Goal: Task Accomplishment & Management: Use online tool/utility

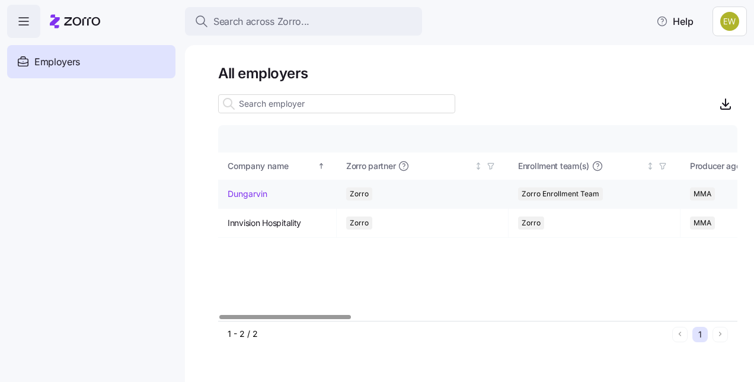
click at [252, 197] on link "Dungarvin" at bounding box center [248, 194] width 40 height 12
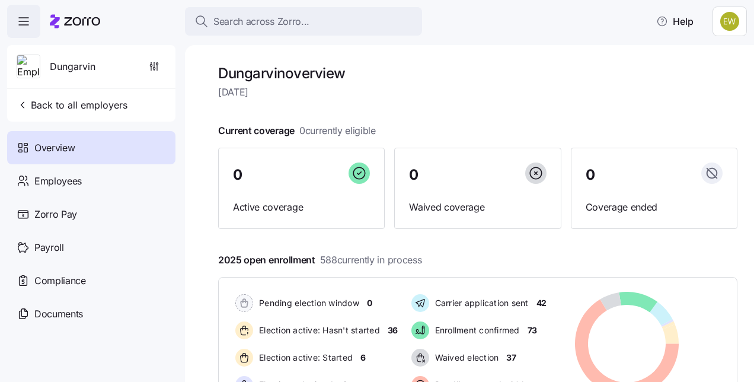
click at [729, 57] on div "Dungarvin overview [DATE] Current coverage 0 currently eligible 0 Active covera…" at bounding box center [469, 213] width 569 height 337
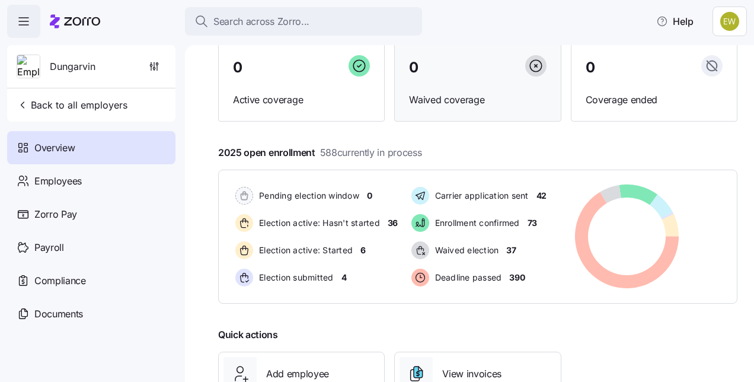
scroll to position [201, 0]
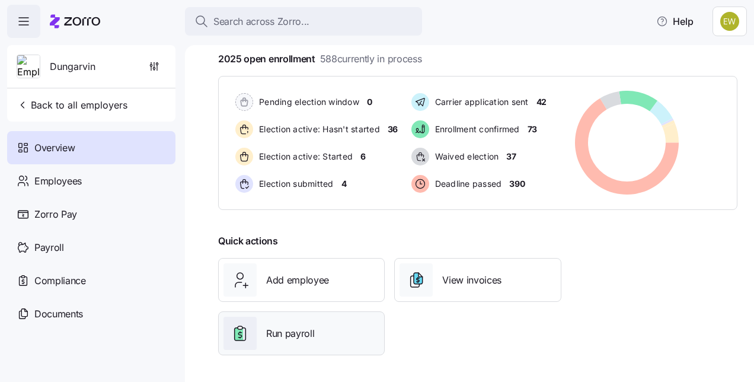
click at [316, 326] on div "Run payroll" at bounding box center [301, 332] width 156 height 33
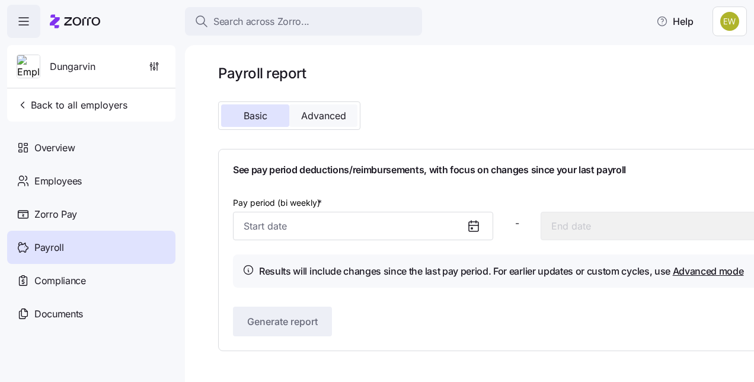
click at [315, 117] on span "Advanced" at bounding box center [323, 115] width 45 height 9
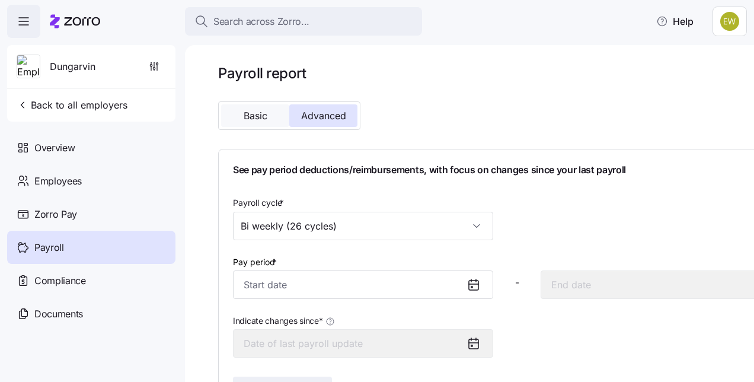
scroll to position [1, 0]
click at [256, 104] on button "Basic" at bounding box center [255, 115] width 68 height 23
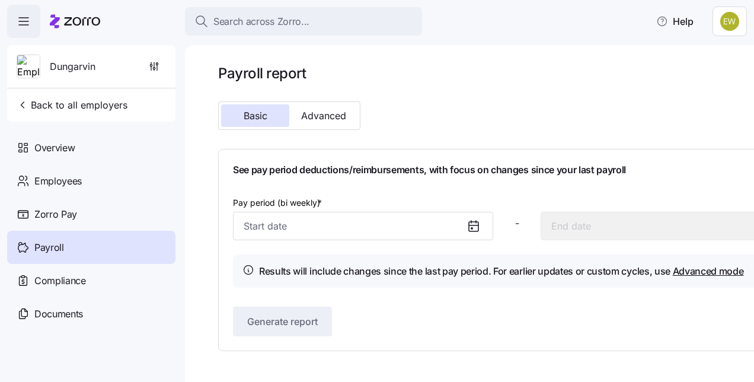
click at [470, 226] on icon at bounding box center [473, 226] width 14 height 14
click at [471, 223] on icon at bounding box center [471, 221] width 0 height 2
click at [313, 240] on div "Pay period (bi weekly) * - Results will include changes since the last pay peri…" at bounding box center [517, 241] width 568 height 92
click at [297, 233] on input "Pay period (bi weekly) *" at bounding box center [363, 226] width 260 height 28
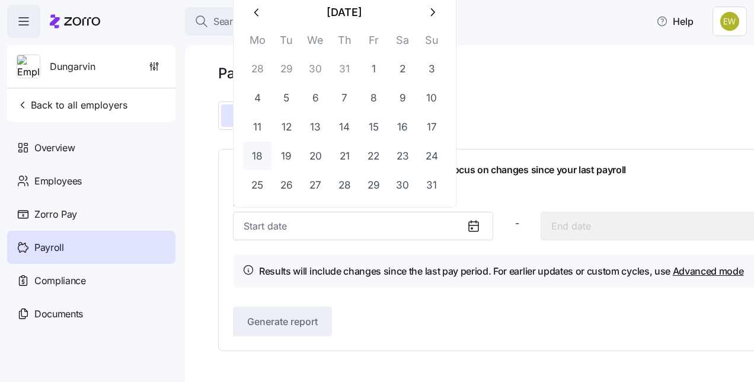
click at [261, 157] on button "18" at bounding box center [257, 156] width 28 height 28
type input "[DATE]"
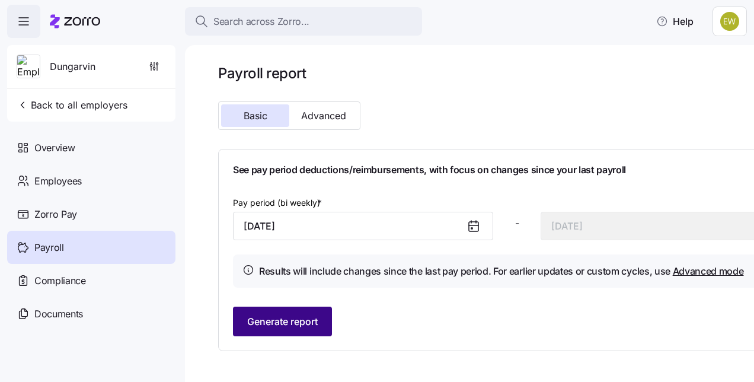
click at [281, 321] on span "Generate report" at bounding box center [282, 321] width 71 height 14
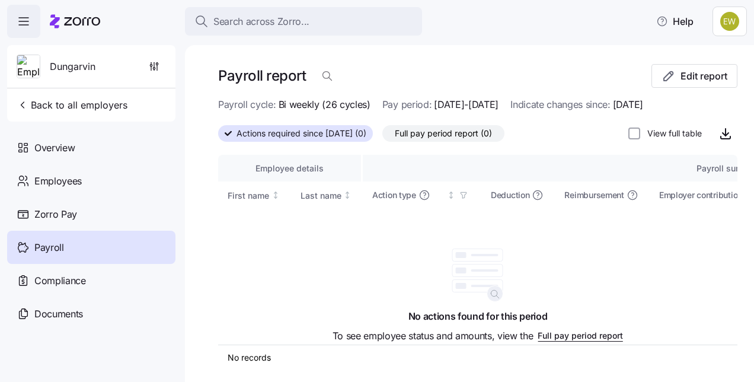
click at [729, 9] on html "Search across Zorro... Help Dungarvin Back to all employers Overview Employees …" at bounding box center [377, 187] width 754 height 374
click at [168, 73] on html "Search across Zorro... Help Dungarvin Back to all employers Overview Employees …" at bounding box center [377, 187] width 754 height 374
click at [147, 60] on span "button" at bounding box center [154, 66] width 23 height 23
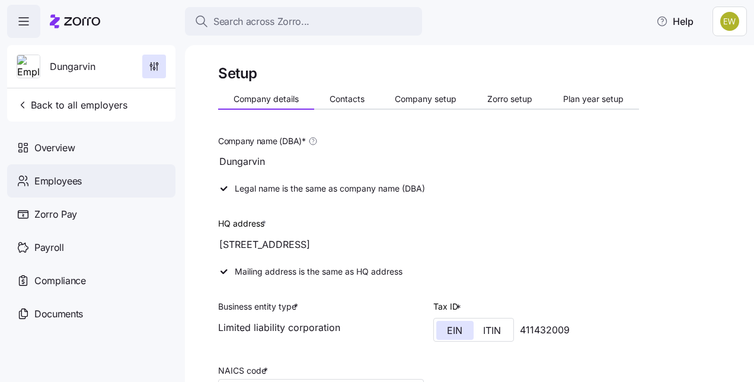
click at [59, 178] on span "Employees" at bounding box center [57, 181] width 47 height 15
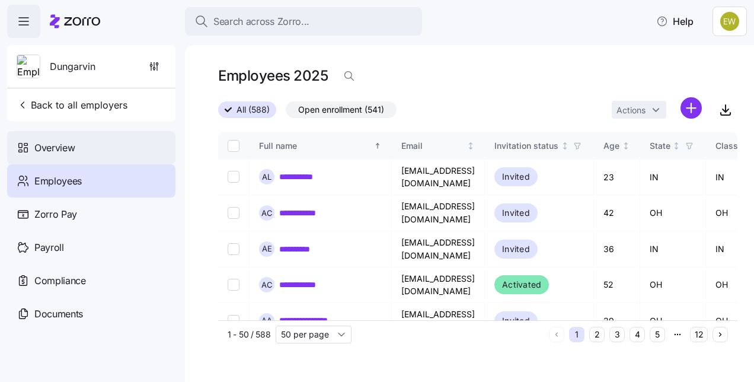
click at [65, 155] on div "Overview" at bounding box center [91, 147] width 168 height 33
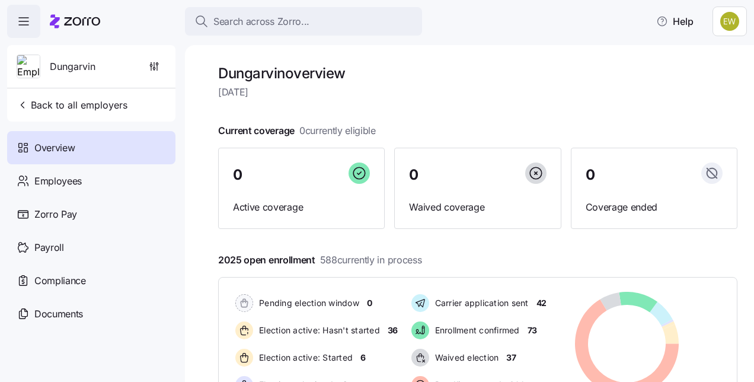
click at [17, 24] on icon "button" at bounding box center [24, 21] width 14 height 14
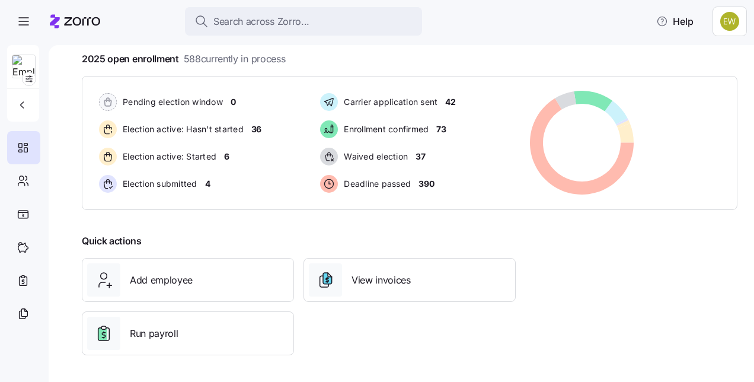
scroll to position [200, 0]
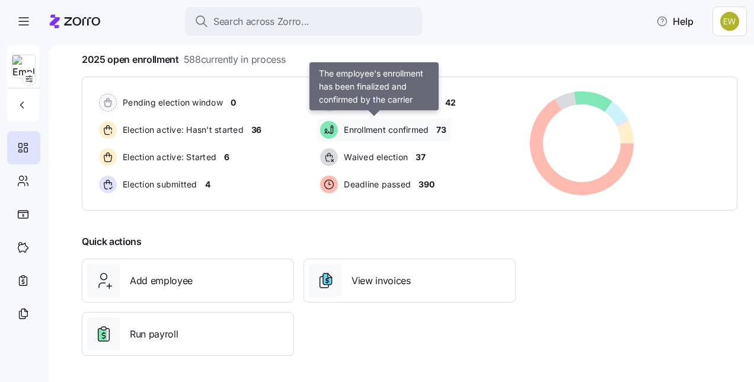
click at [379, 134] on span "Enrollment confirmed" at bounding box center [384, 130] width 88 height 12
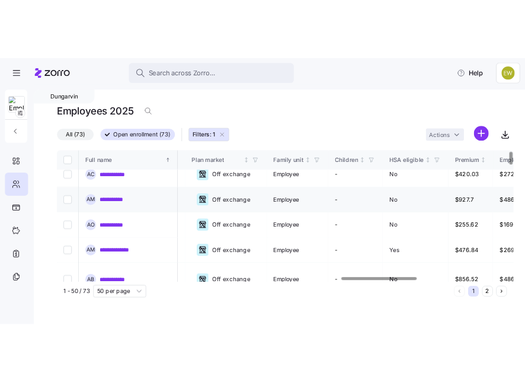
scroll to position [11, 2581]
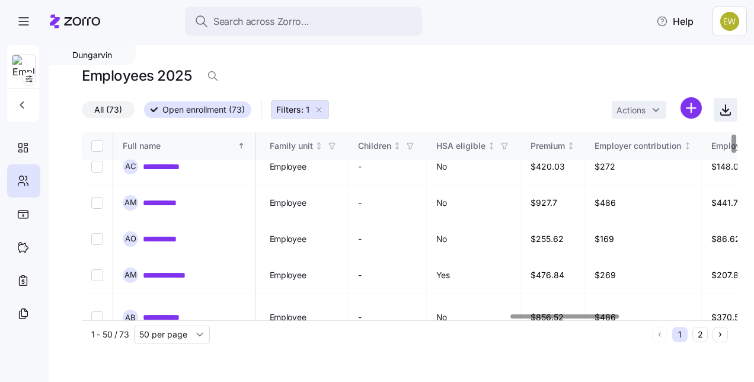
click at [725, 114] on icon "button" at bounding box center [725, 109] width 14 height 14
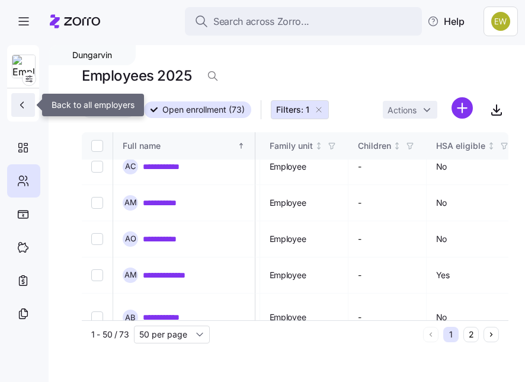
click at [22, 107] on icon "button" at bounding box center [22, 105] width 12 height 12
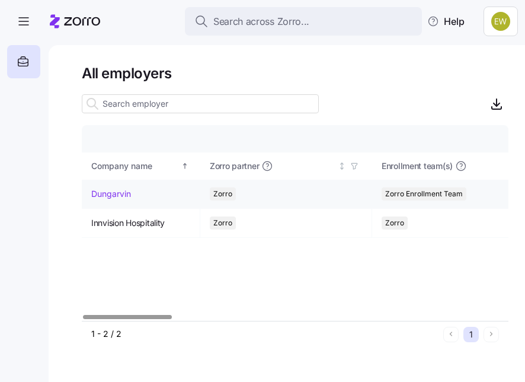
click at [117, 186] on td "Dungarvin" at bounding box center [141, 194] width 118 height 29
click at [113, 191] on link "Dungarvin" at bounding box center [111, 194] width 40 height 12
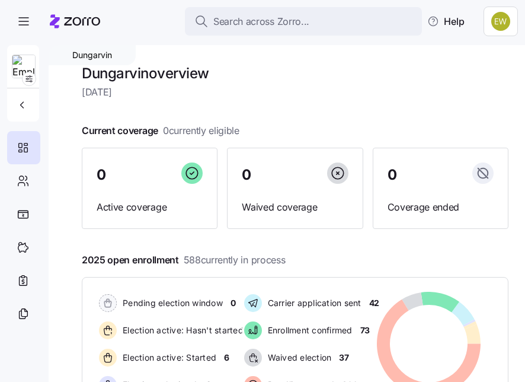
scroll to position [166, 0]
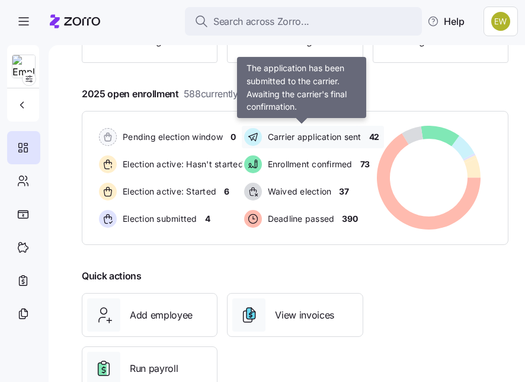
click at [335, 140] on span "Carrier application sent" at bounding box center [312, 137] width 97 height 12
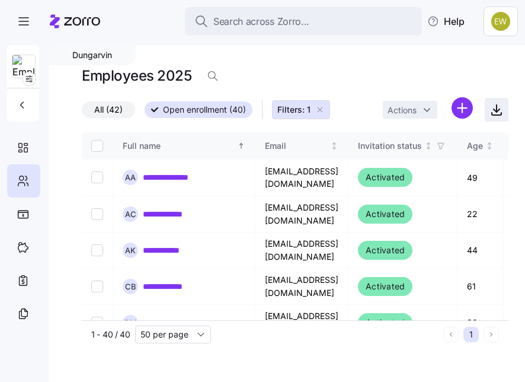
click at [492, 119] on span "button" at bounding box center [496, 109] width 23 height 23
click at [491, 113] on icon "button" at bounding box center [496, 109] width 14 height 14
click at [109, 109] on span "All (42)" at bounding box center [108, 109] width 28 height 15
click at [82, 113] on input "All (42)" at bounding box center [82, 113] width 0 height 0
click at [491, 116] on icon "button" at bounding box center [496, 109] width 14 height 14
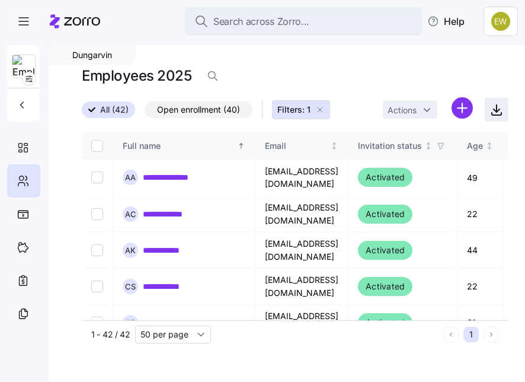
click at [499, 107] on icon "button" at bounding box center [496, 109] width 14 height 14
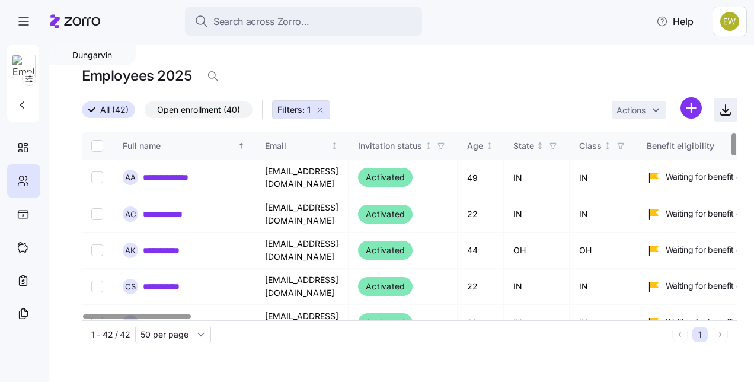
click at [726, 110] on icon "button" at bounding box center [725, 109] width 14 height 14
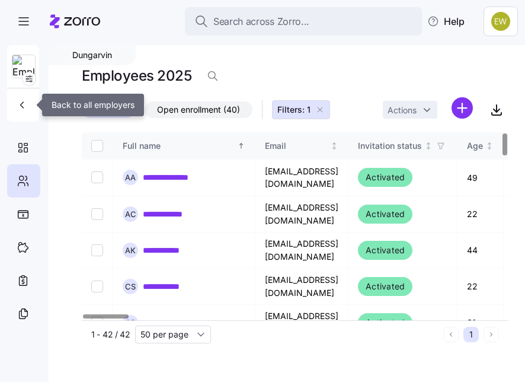
click at [28, 91] on div at bounding box center [23, 83] width 32 height 76
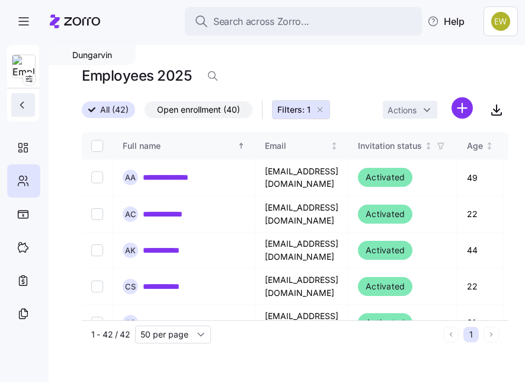
click at [19, 105] on icon "button" at bounding box center [22, 105] width 12 height 12
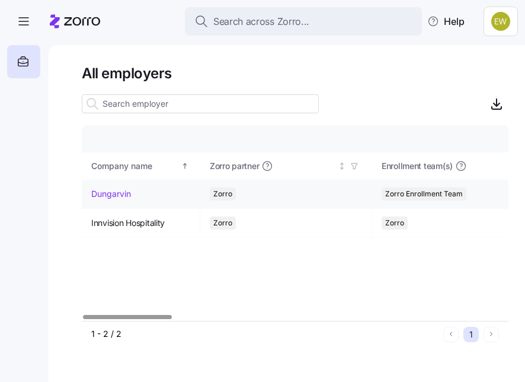
click at [111, 197] on link "Dungarvin" at bounding box center [111, 194] width 40 height 12
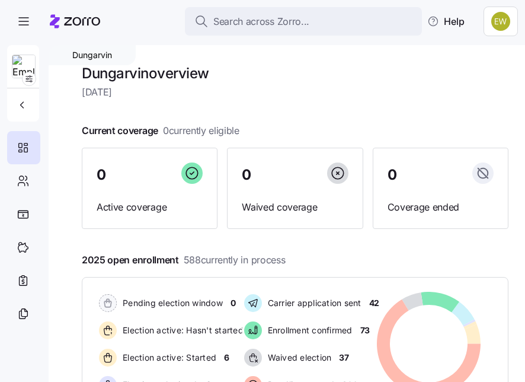
scroll to position [49, 0]
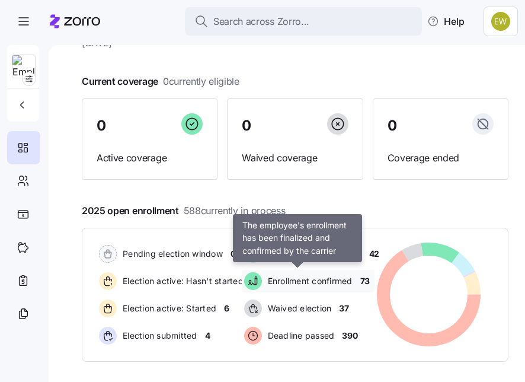
click at [277, 275] on span "Enrollment confirmed" at bounding box center [308, 281] width 88 height 12
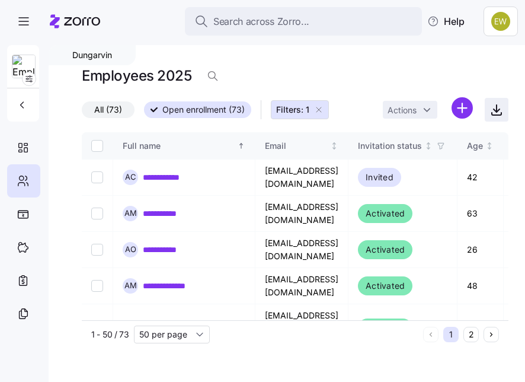
click at [501, 107] on icon "button" at bounding box center [496, 109] width 14 height 14
